Goal: Task Accomplishment & Management: Use online tool/utility

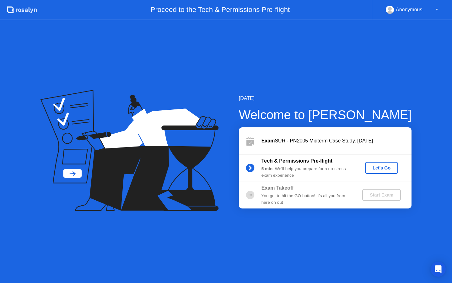
click at [382, 164] on button "Let's Go" at bounding box center [381, 168] width 33 height 12
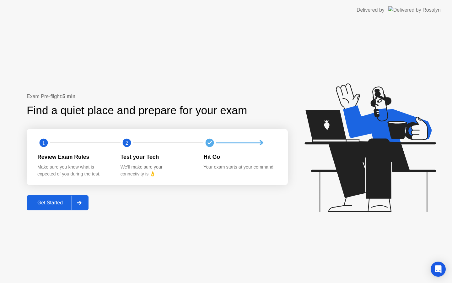
click at [48, 202] on div "Get Started" at bounding box center [50, 203] width 43 height 6
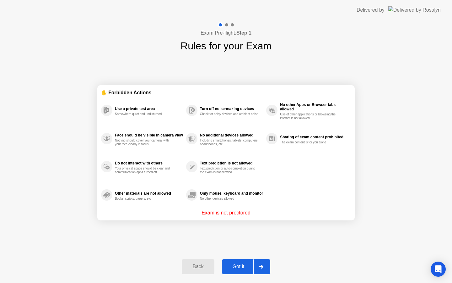
click at [241, 269] on div "Got it" at bounding box center [239, 266] width 30 height 6
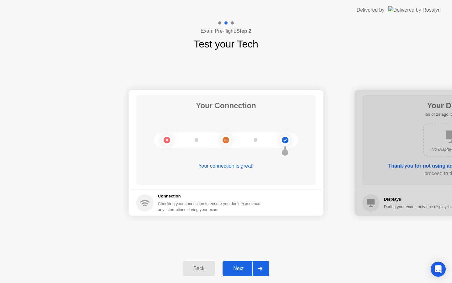
click at [239, 266] on div "Next" at bounding box center [238, 268] width 28 height 6
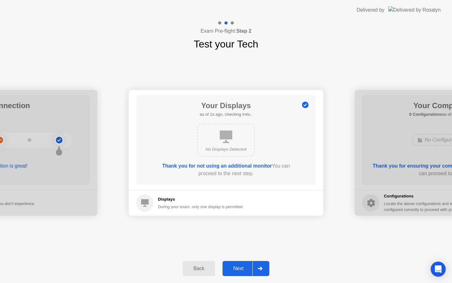
click at [239, 266] on div "Next" at bounding box center [238, 268] width 28 height 6
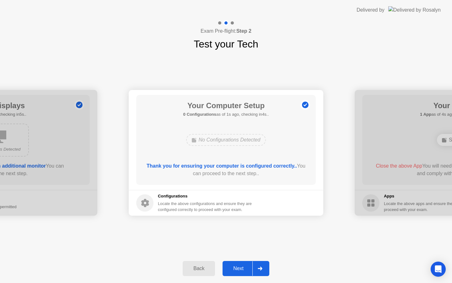
click at [239, 266] on div "Next" at bounding box center [238, 268] width 28 height 6
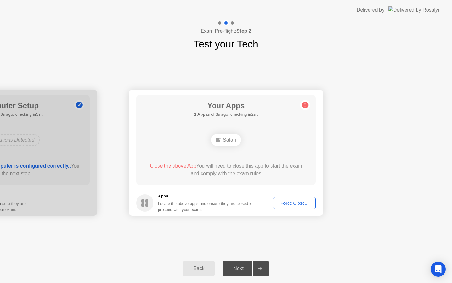
click at [291, 204] on div "Force Close..." at bounding box center [294, 202] width 38 height 5
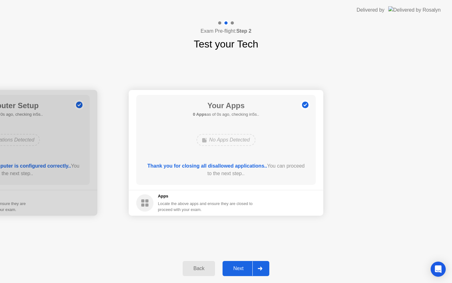
click at [237, 269] on div "Next" at bounding box center [238, 268] width 28 height 6
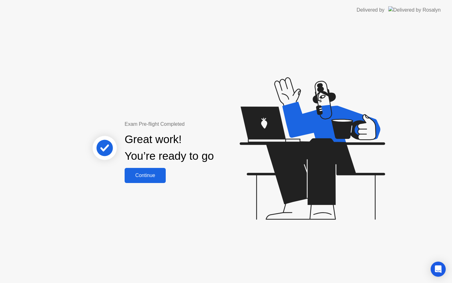
click at [141, 176] on div "Continue" at bounding box center [145, 175] width 37 height 6
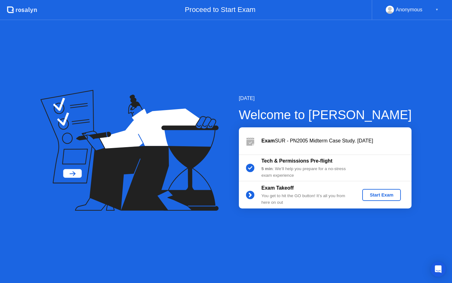
click at [371, 194] on div "Start Exam" at bounding box center [382, 194] width 34 height 5
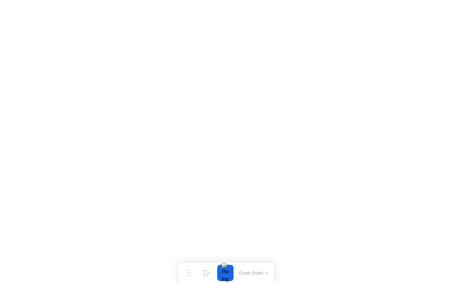
click at [265, 272] on button "Exam Rules" at bounding box center [253, 273] width 33 height 6
